Goal: Find specific page/section: Find specific page/section

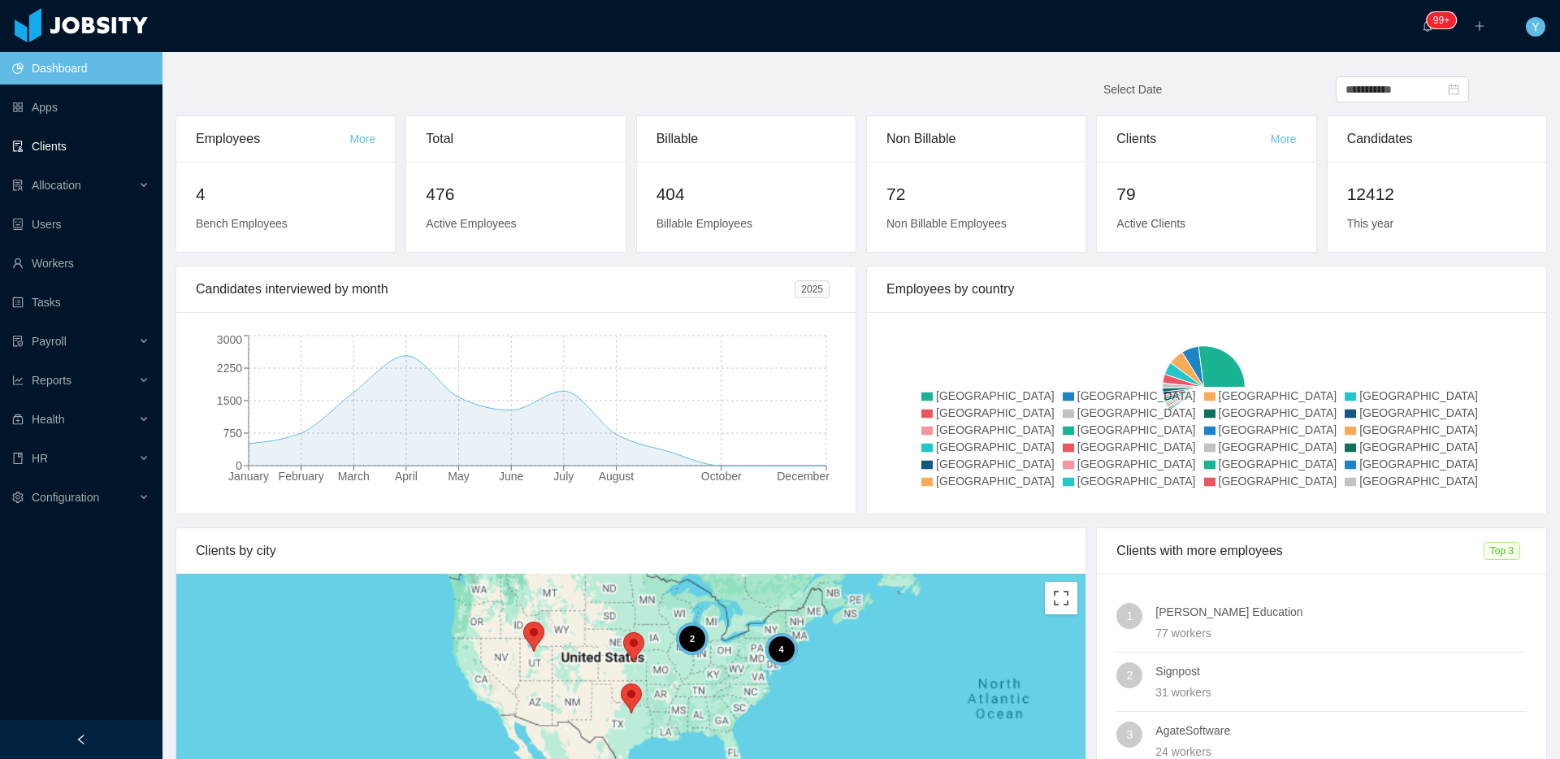
click at [91, 146] on link "Clients" at bounding box center [80, 146] width 137 height 33
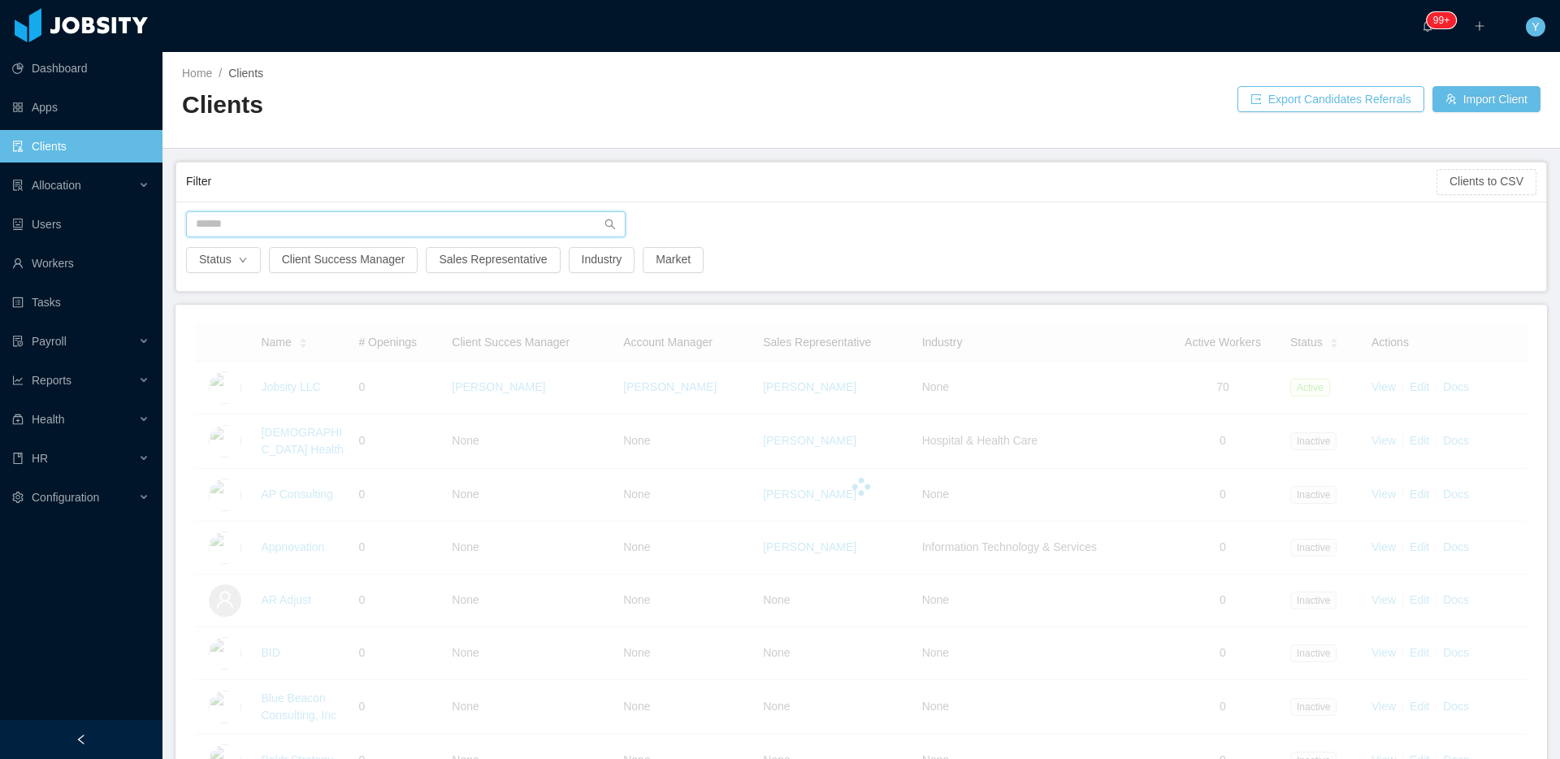
click at [297, 224] on input "text" at bounding box center [406, 224] width 440 height 26
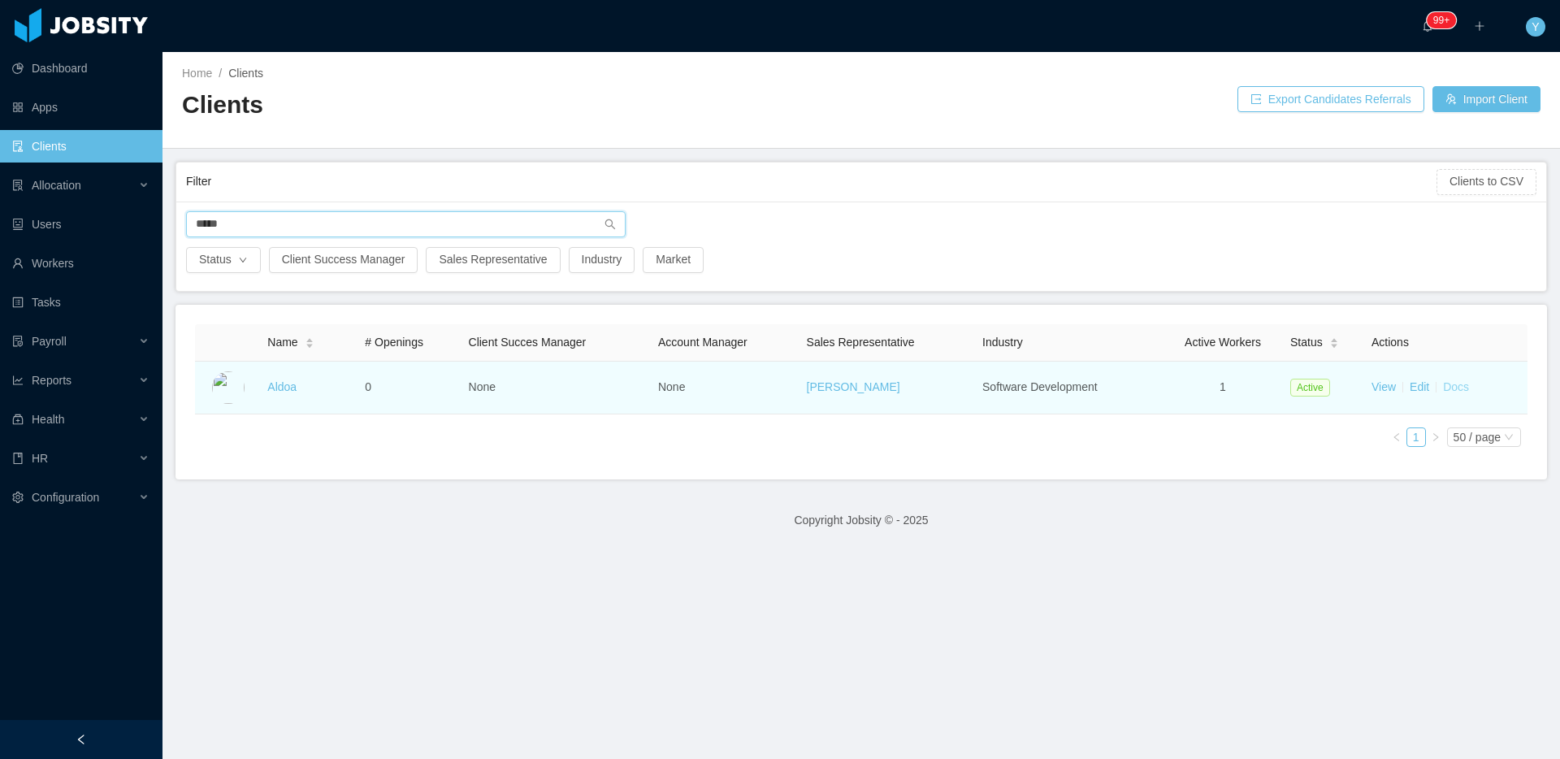
type input "*****"
click at [1443, 385] on link "Docs" at bounding box center [1456, 386] width 26 height 13
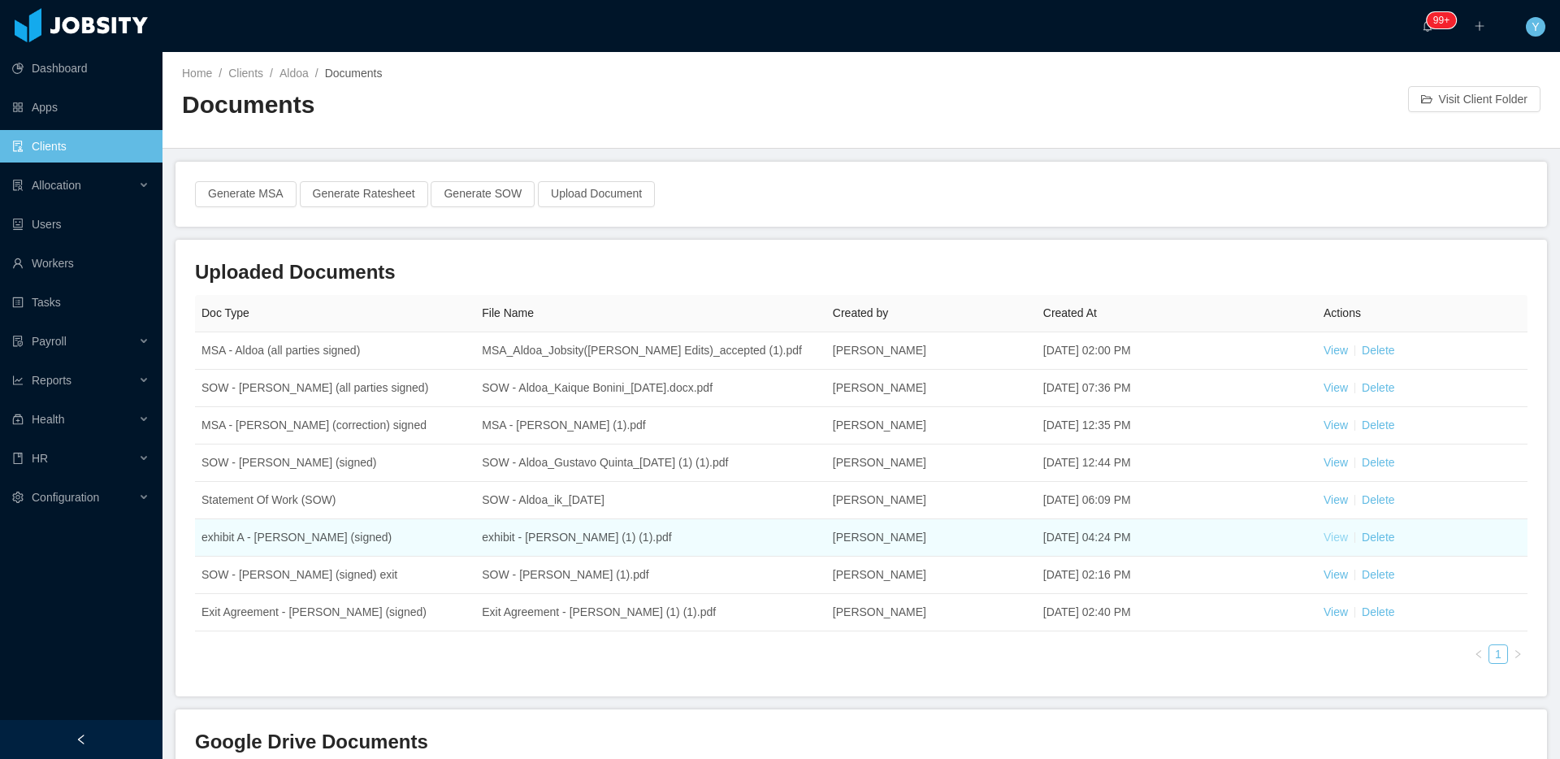
click at [1324, 540] on link "View" at bounding box center [1336, 537] width 24 height 13
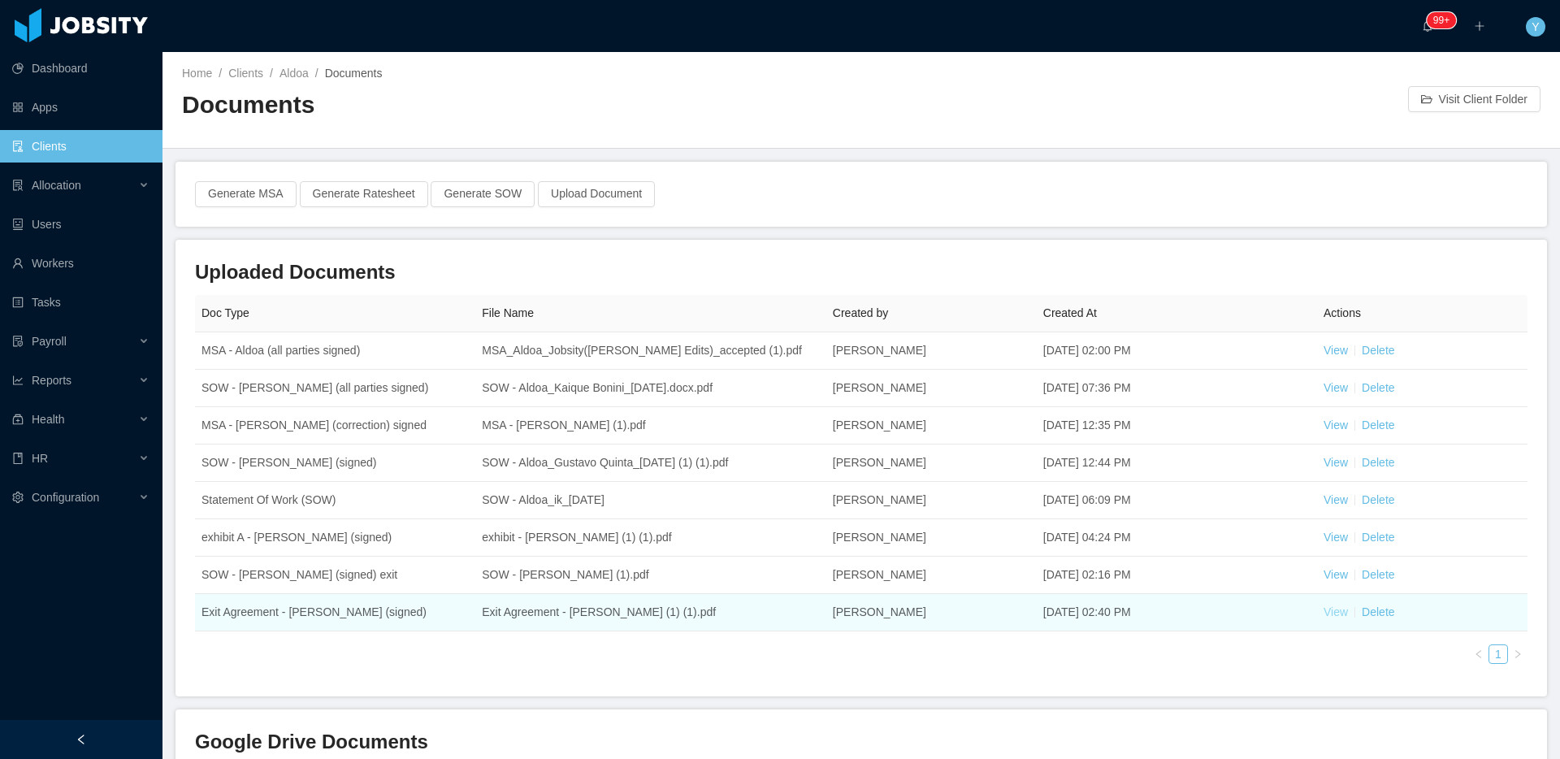
click at [1332, 610] on link "View" at bounding box center [1336, 611] width 24 height 13
